Goal: Task Accomplishment & Management: Use online tool/utility

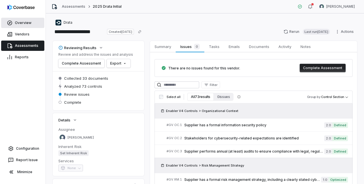
drag, startPoint x: 19, startPoint y: 22, endPoint x: 23, endPoint y: 23, distance: 4.4
click at [19, 22] on link "Overview" at bounding box center [22, 23] width 43 height 10
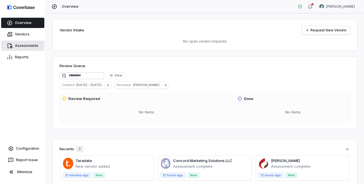
click at [21, 44] on link "Assessments" at bounding box center [22, 46] width 43 height 10
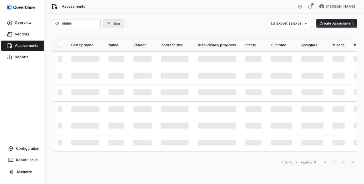
click at [120, 23] on span "Filter" at bounding box center [117, 24] width 8 height 4
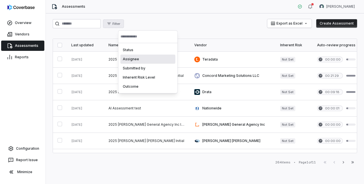
click at [137, 57] on div "Assignee" at bounding box center [148, 59] width 55 height 9
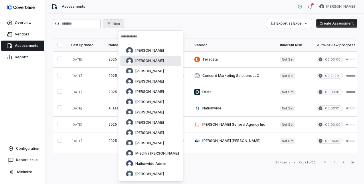
click at [155, 40] on input "text" at bounding box center [151, 36] width 61 height 13
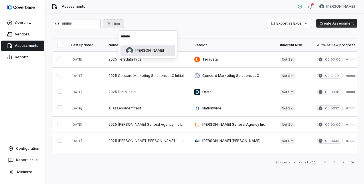
type input "*******"
click at [155, 50] on span "[PERSON_NAME]" at bounding box center [149, 50] width 29 height 5
